Goal: Find specific page/section: Find specific page/section

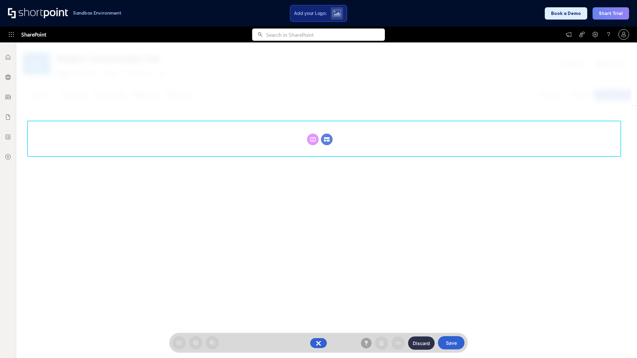
click at [327, 134] on circle at bounding box center [327, 140] width 12 height 12
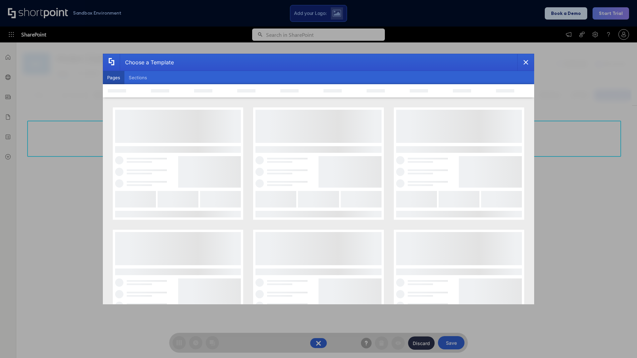
scroll to position [91, 0]
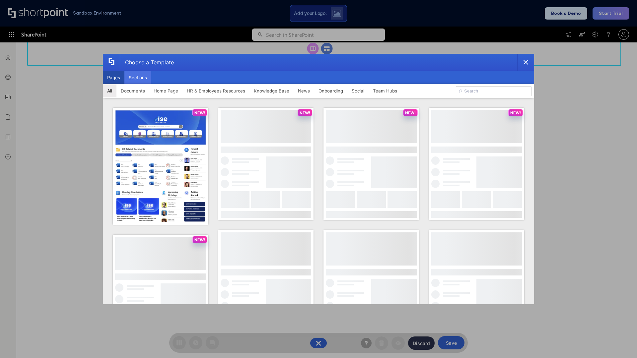
click at [138, 78] on button "Sections" at bounding box center [137, 77] width 27 height 13
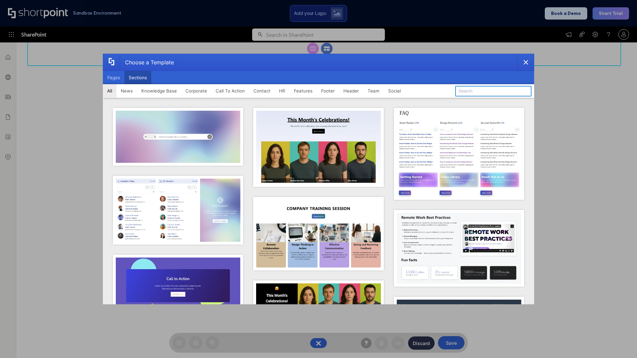
type input "FAQ 6"
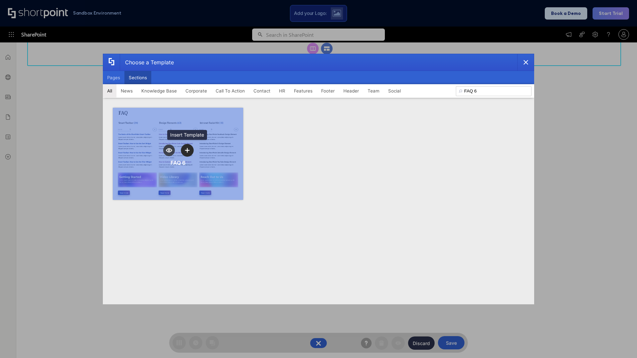
click at [187, 150] on icon "template selector" at bounding box center [187, 150] width 5 height 5
